Goal: Participate in discussion: Engage in conversation with other users on a specific topic

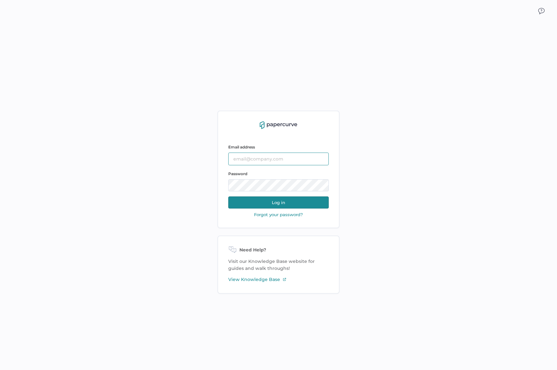
type input "slee@saolrx.com"
click at [304, 199] on button "Log in" at bounding box center [278, 203] width 101 height 12
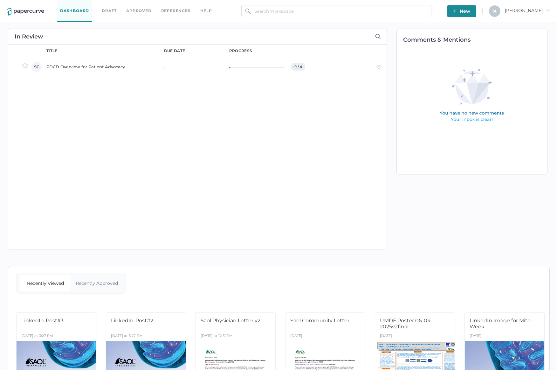
click at [81, 63] on div "PDCD Overview for Patient Advocacy" at bounding box center [101, 67] width 110 height 8
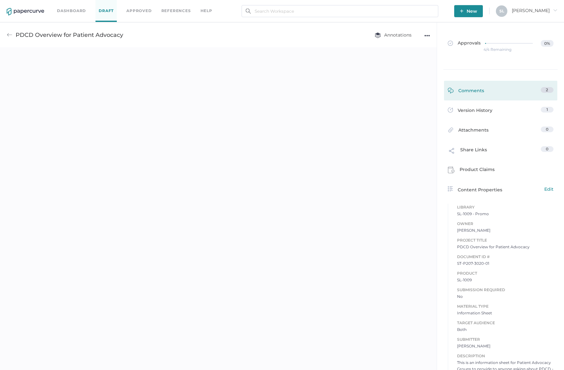
click at [490, 85] on div "Comments 2" at bounding box center [500, 91] width 113 height 20
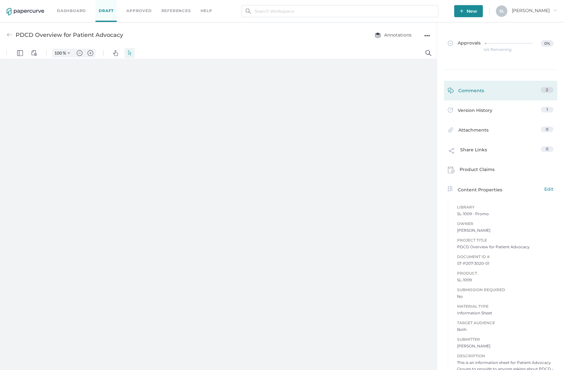
click at [476, 88] on div "Comments" at bounding box center [466, 92] width 36 height 10
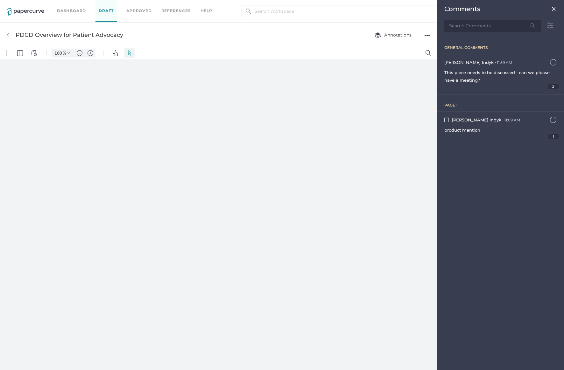
scroll to position [3, 0]
type input "124"
click at [551, 26] on img at bounding box center [550, 25] width 12 height 12
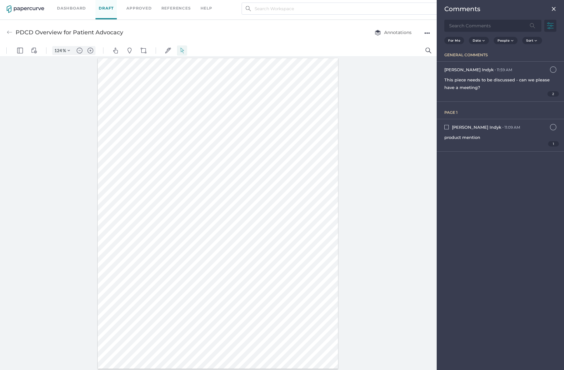
click at [551, 26] on img at bounding box center [550, 26] width 12 height 12
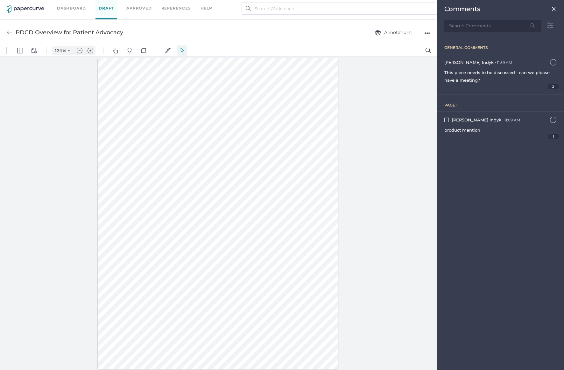
click at [553, 9] on img at bounding box center [553, 8] width 5 height 5
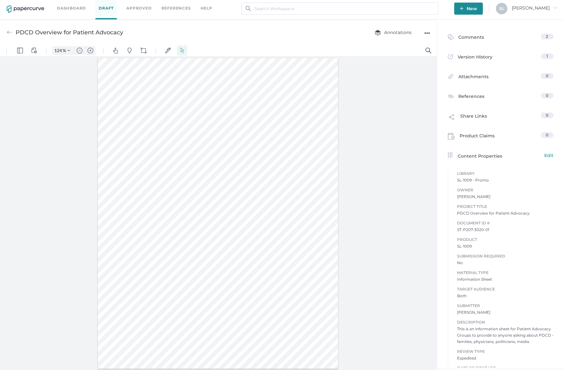
click at [153, 86] on div at bounding box center [218, 213] width 240 height 311
click at [124, 86] on div at bounding box center [218, 213] width 240 height 311
click at [463, 41] on div "Comments" at bounding box center [466, 39] width 36 height 10
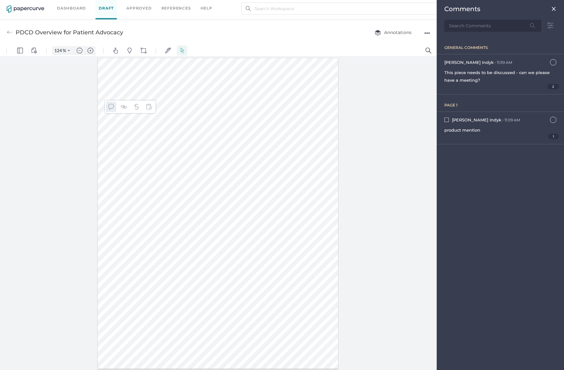
click at [111, 107] on img "Text Popup" at bounding box center [111, 107] width 6 height 6
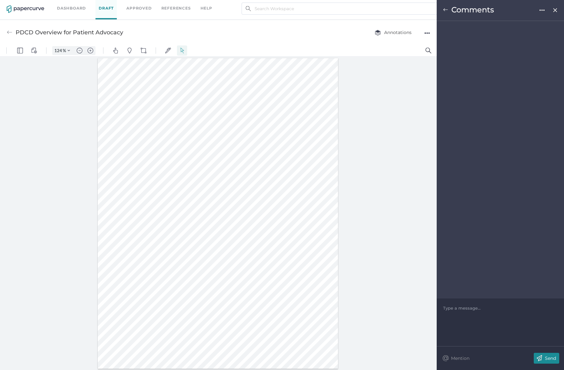
click at [483, 312] on div "Type a message..." at bounding box center [500, 308] width 115 height 19
click at [463, 308] on div at bounding box center [500, 308] width 114 height 6
click at [555, 360] on p "Send" at bounding box center [550, 359] width 11 height 6
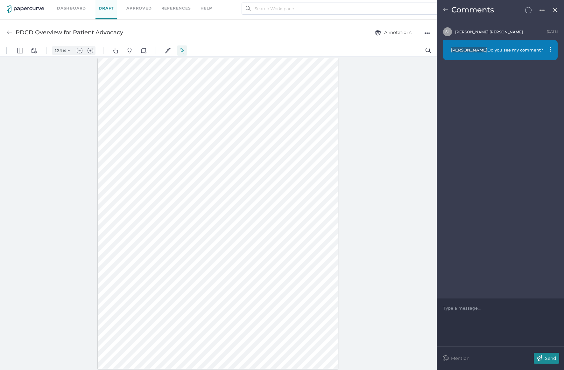
click at [442, 12] on div "Comments" at bounding box center [499, 10] width 127 height 21
click at [29, 9] on img at bounding box center [26, 9] width 38 height 8
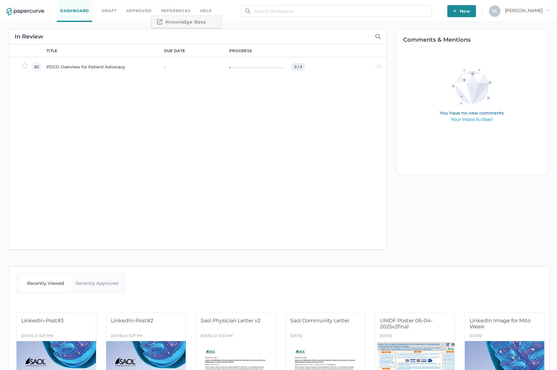
click at [195, 19] on link "Knowledge Base" at bounding box center [181, 21] width 49 height 7
